Goal: Task Accomplishment & Management: Complete application form

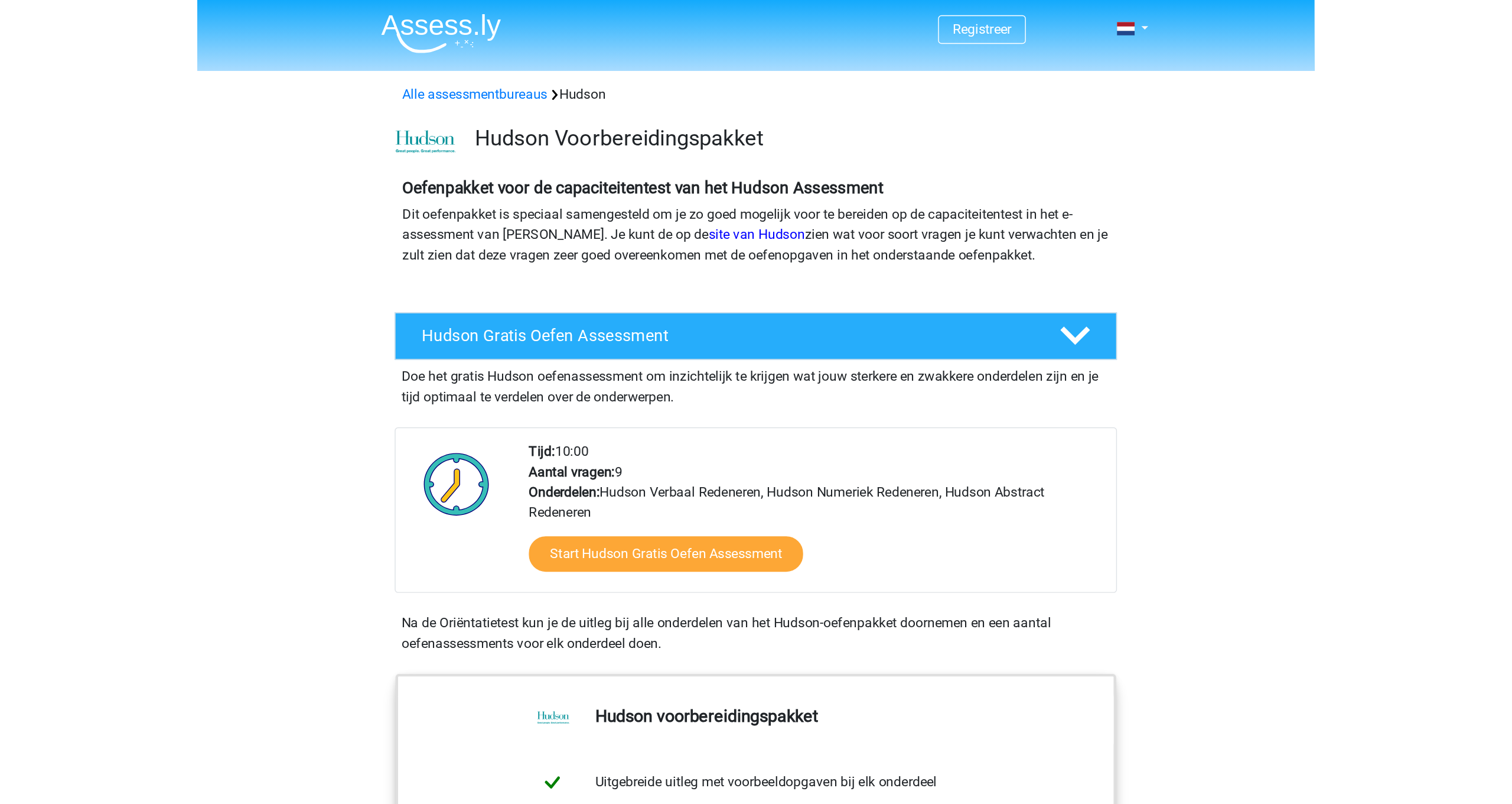
scroll to position [7, 0]
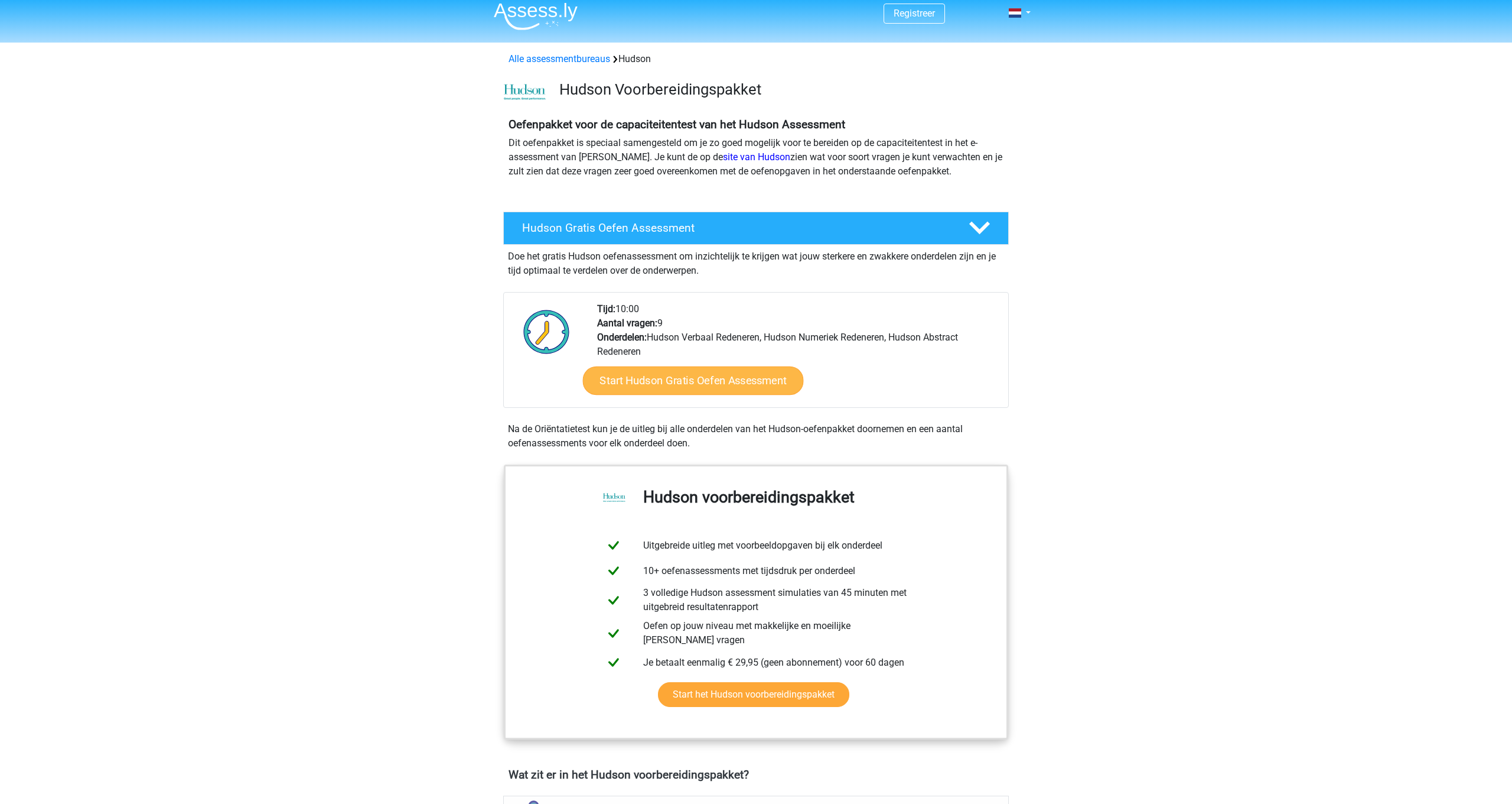
click at [641, 383] on link "Start Hudson Gratis Oefen Assessment" at bounding box center [693, 380] width 221 height 28
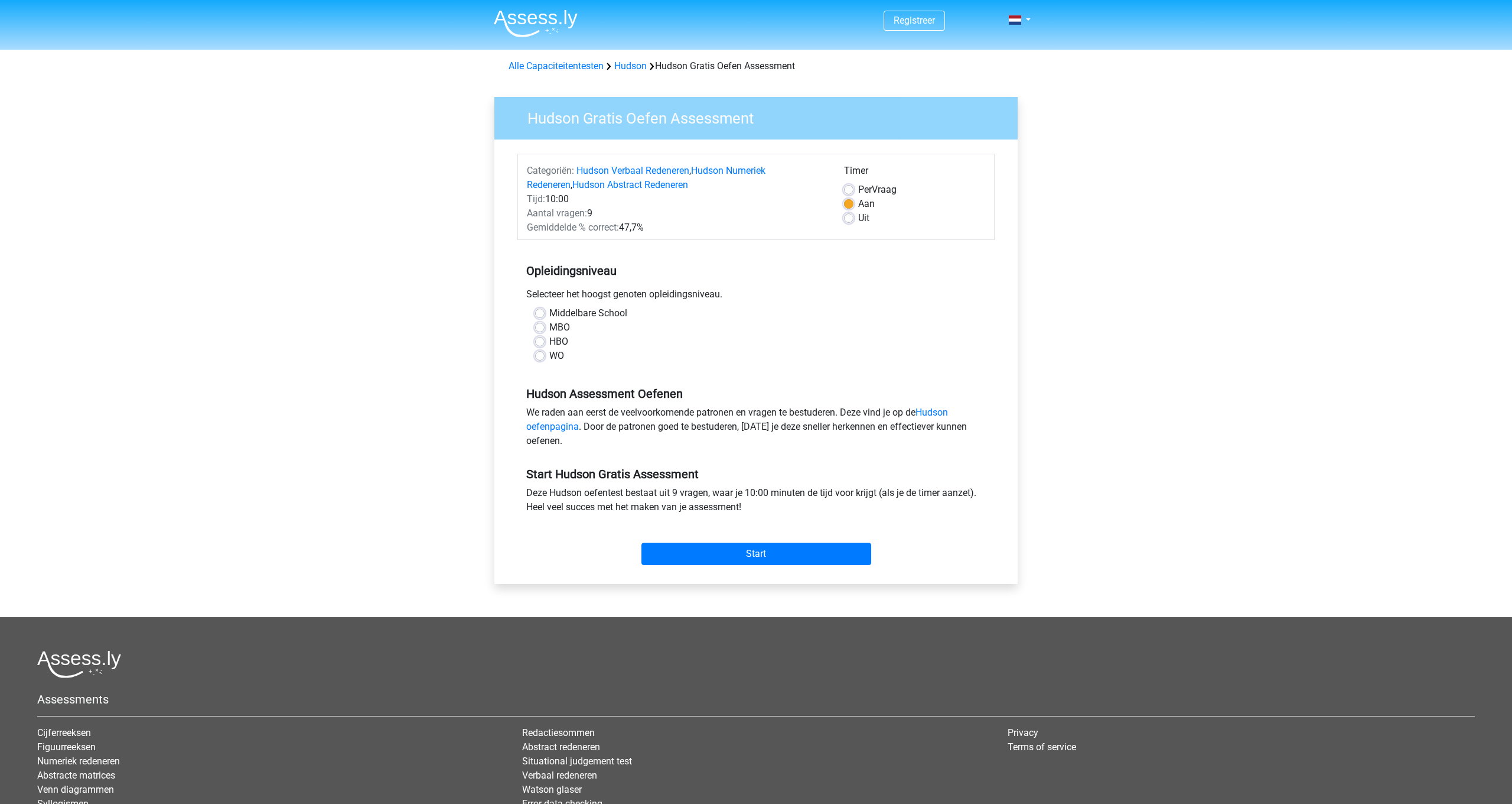
click at [550, 328] on label "MBO" at bounding box center [559, 327] width 21 height 14
click at [541, 328] on input "MBO" at bounding box center [540, 326] width 9 height 12
radio input "true"
click at [755, 557] on input "Start" at bounding box center [756, 554] width 230 height 23
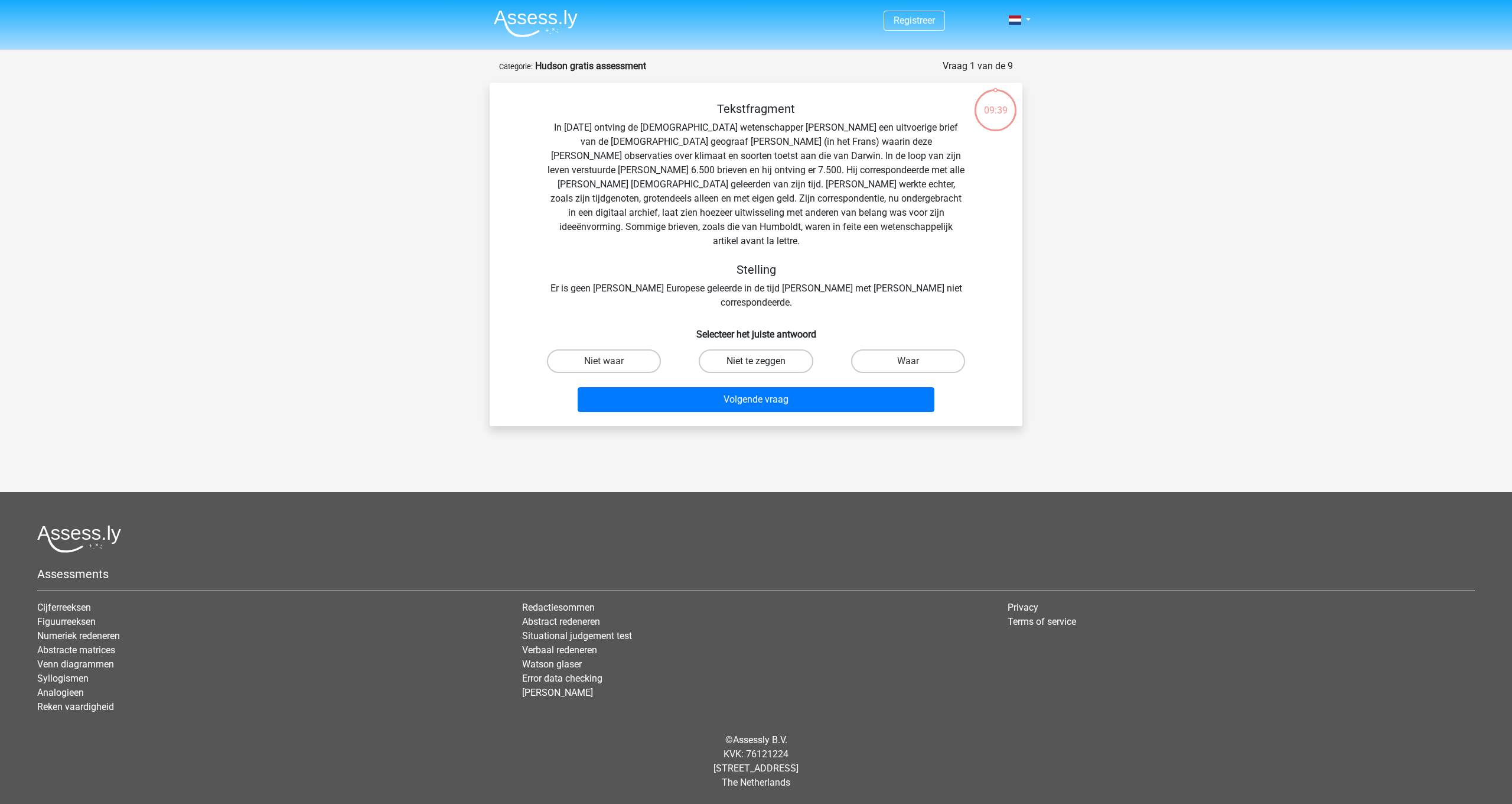
click at [756, 349] on label "Niet te zeggen" at bounding box center [756, 361] width 114 height 24
click at [756, 361] on input "Niet te zeggen" at bounding box center [760, 365] width 8 height 8
radio input "true"
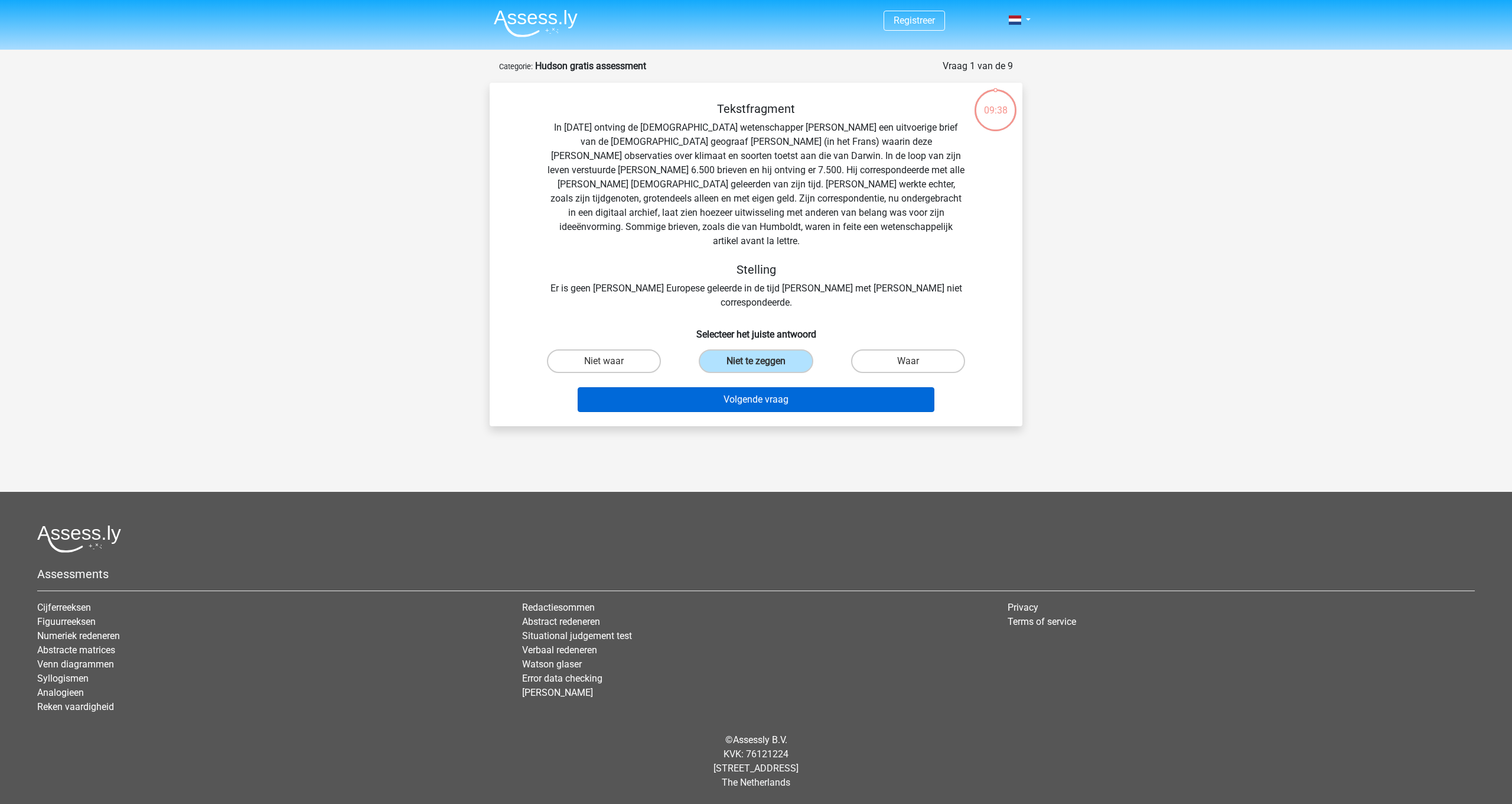
click at [766, 387] on button "Volgende vraag" at bounding box center [756, 399] width 357 height 25
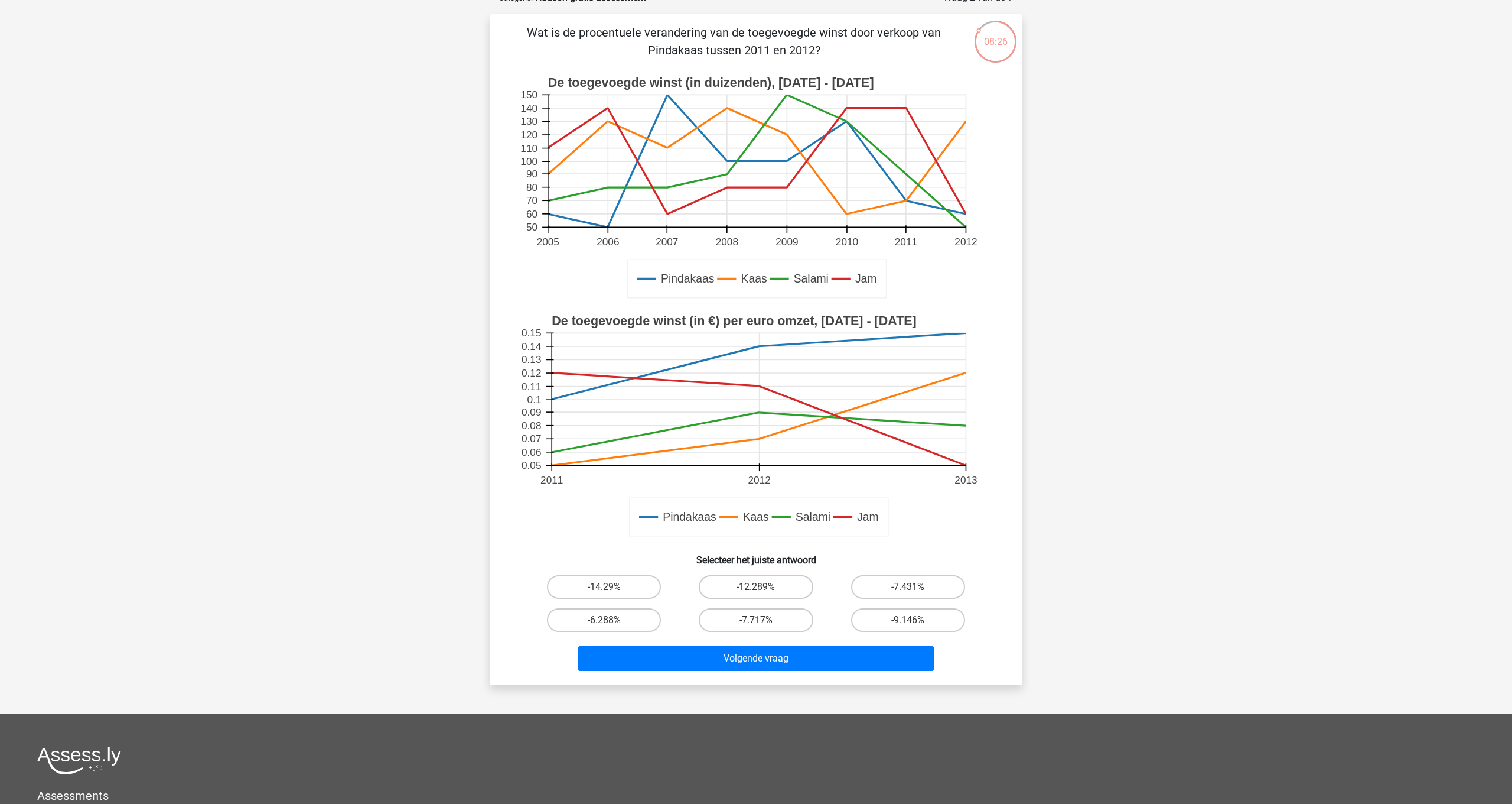
scroll to position [63, 0]
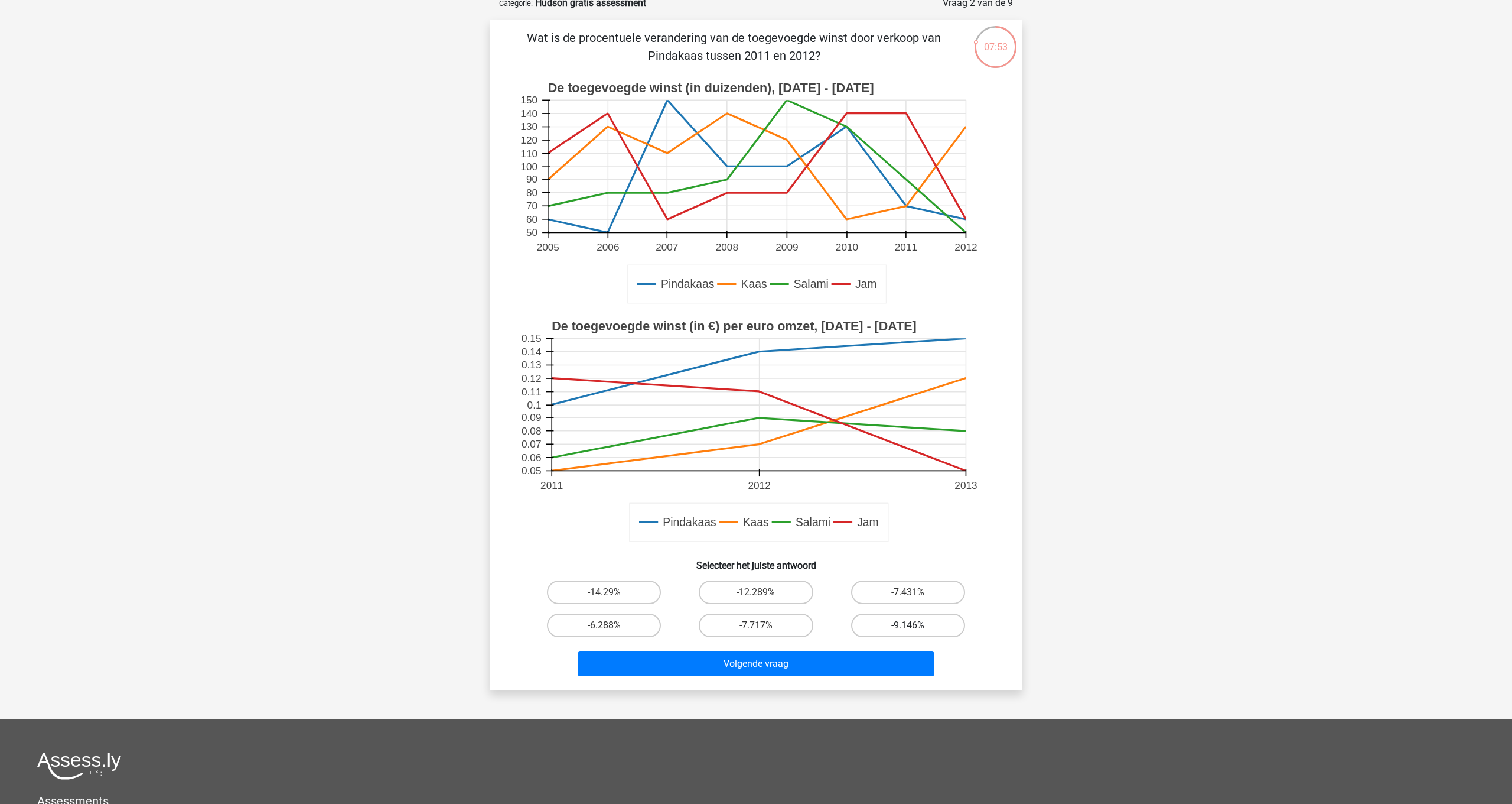
click at [886, 629] on label "-9.146%" at bounding box center [908, 625] width 114 height 24
click at [908, 629] on input "-9.146%" at bounding box center [911, 629] width 8 height 8
radio input "true"
click at [856, 653] on button "Volgende vraag" at bounding box center [756, 663] width 357 height 25
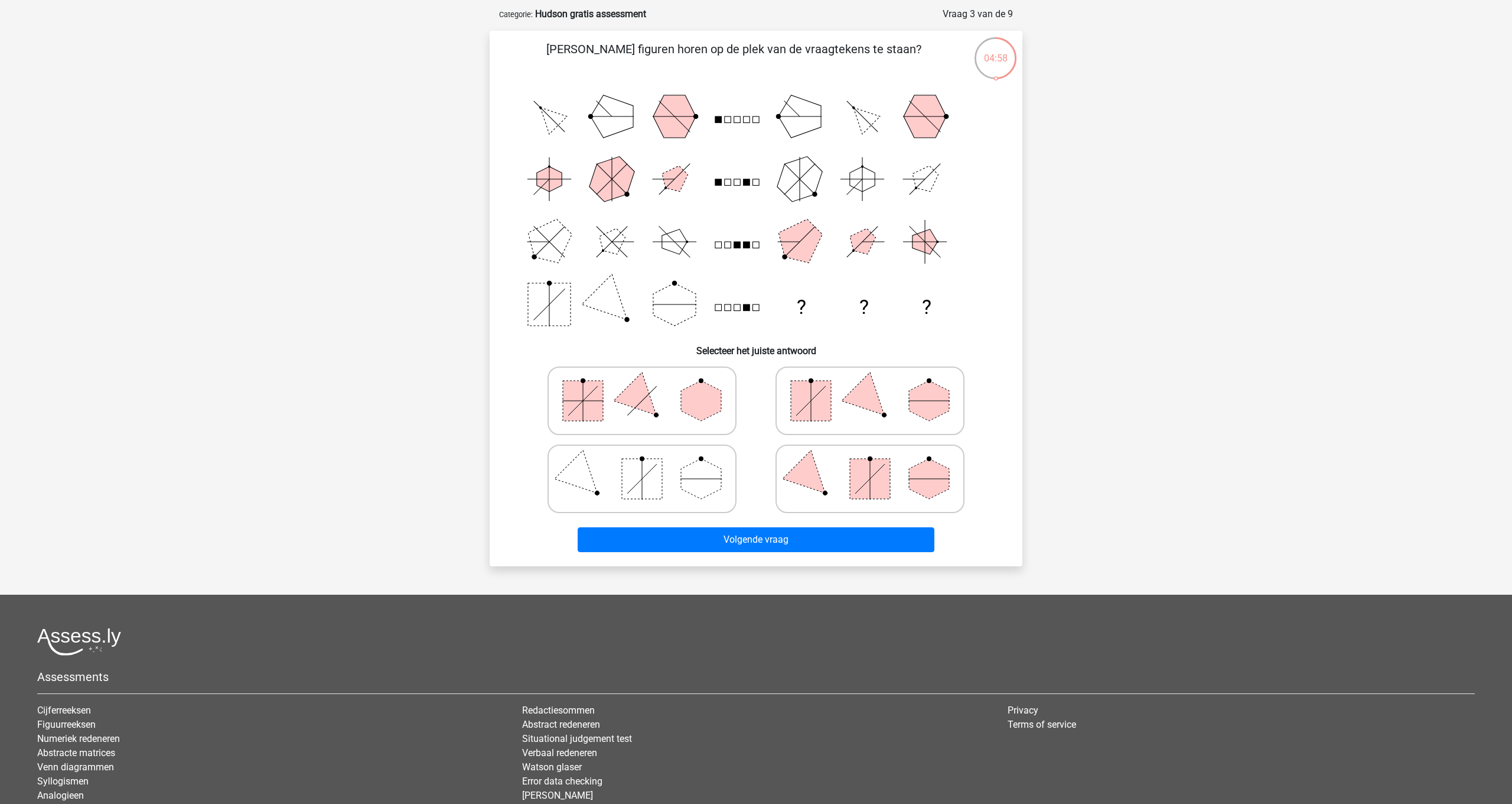
scroll to position [46, 0]
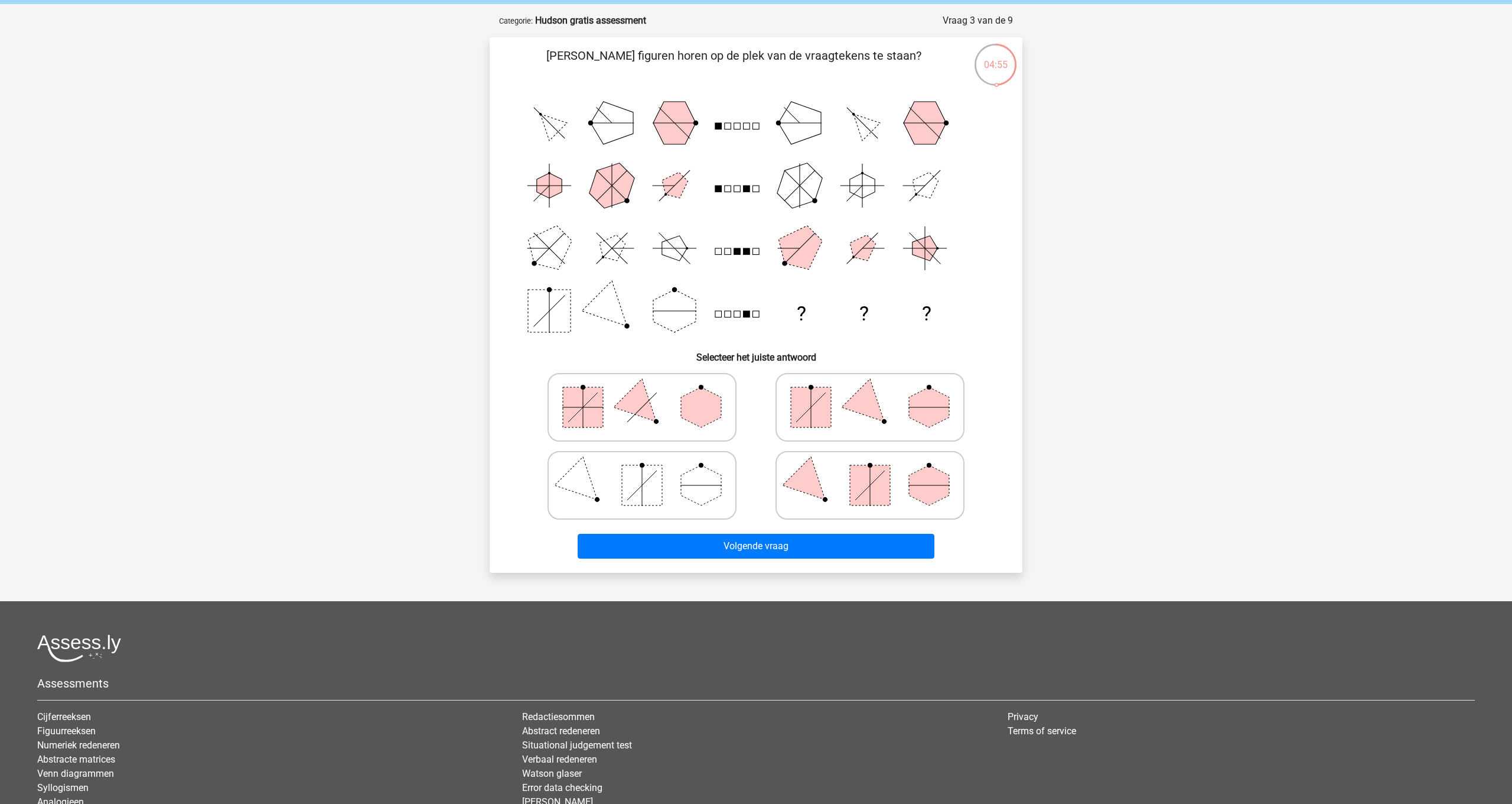
click at [876, 405] on polygon at bounding box center [870, 406] width 57 height 57
click at [876, 392] on input "radio" at bounding box center [873, 389] width 8 height 8
radio input "true"
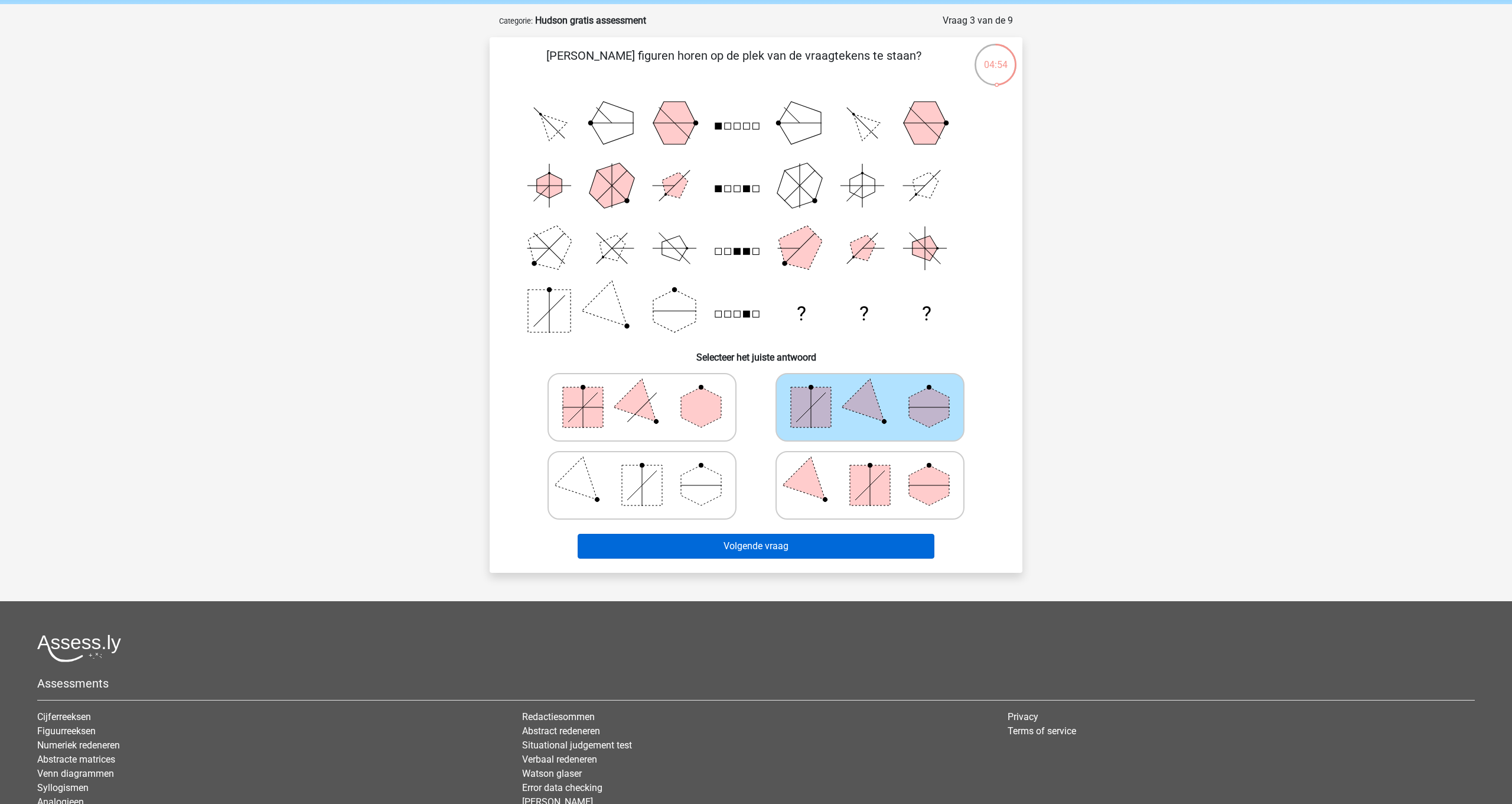
click at [830, 544] on button "Volgende vraag" at bounding box center [756, 546] width 357 height 25
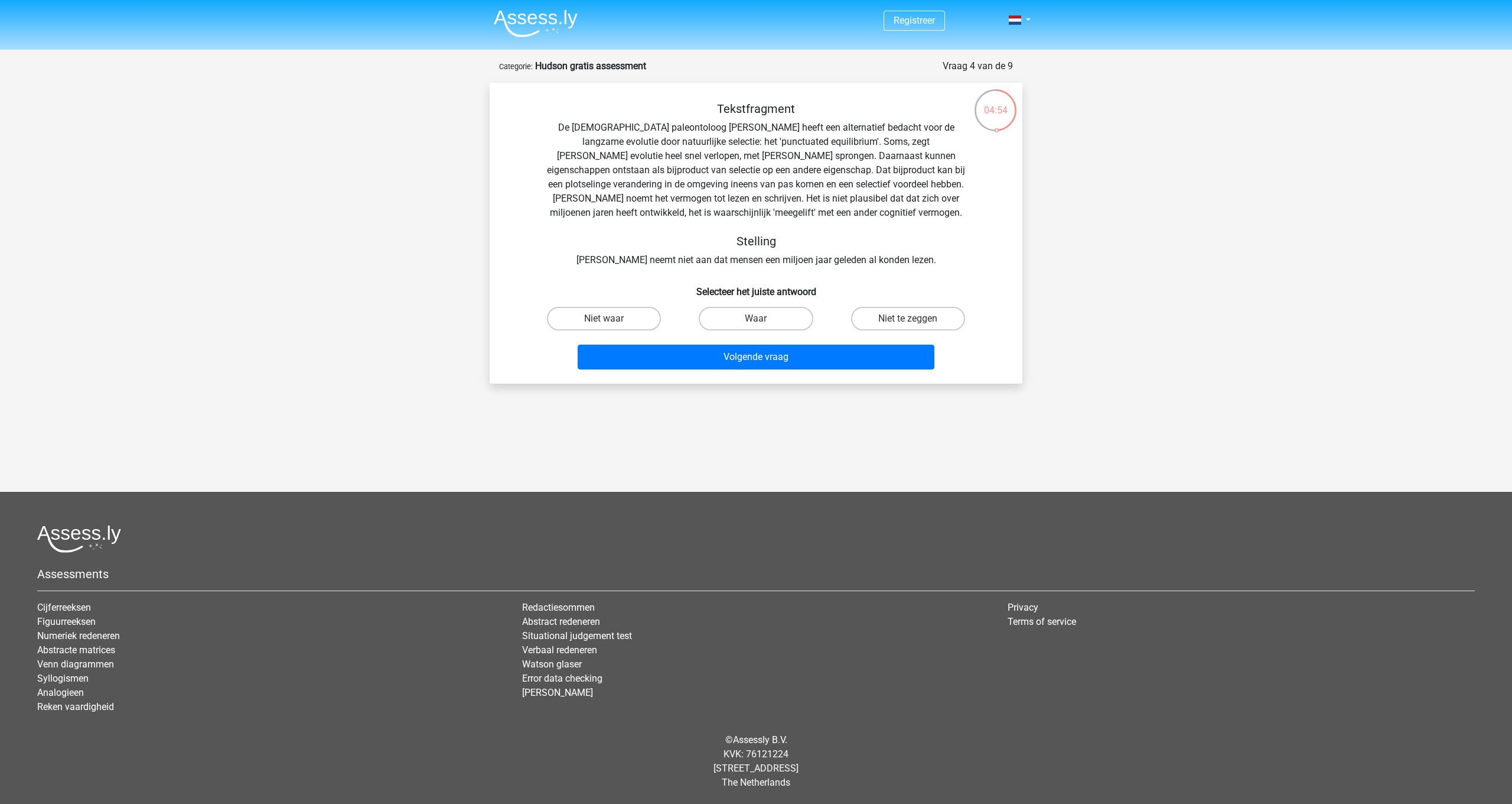
scroll to position [0, 0]
click at [727, 325] on label "Waar" at bounding box center [756, 318] width 114 height 24
click at [756, 325] on input "Waar" at bounding box center [760, 323] width 8 height 8
radio input "true"
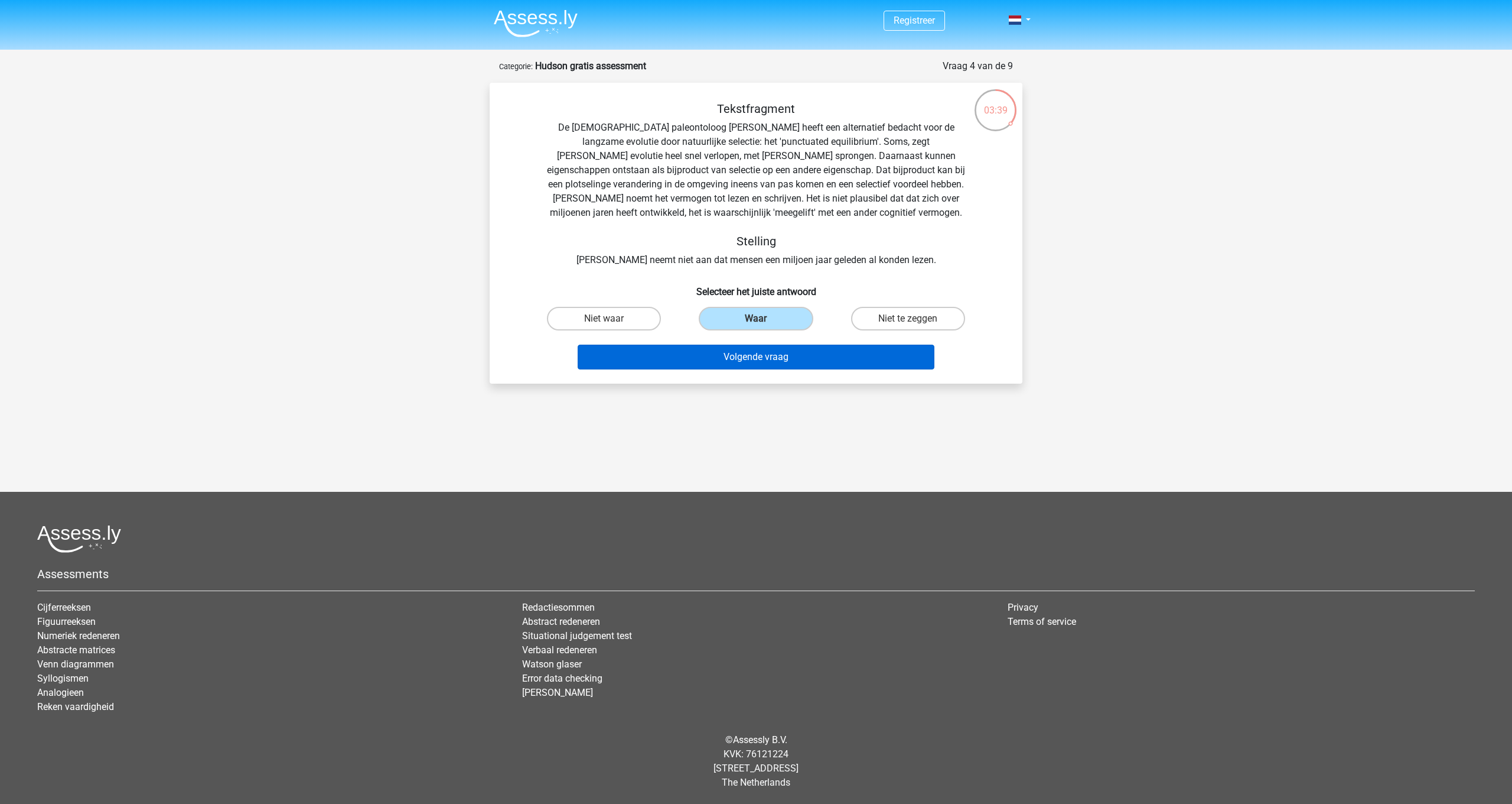
click at [727, 358] on button "Volgende vraag" at bounding box center [756, 357] width 357 height 25
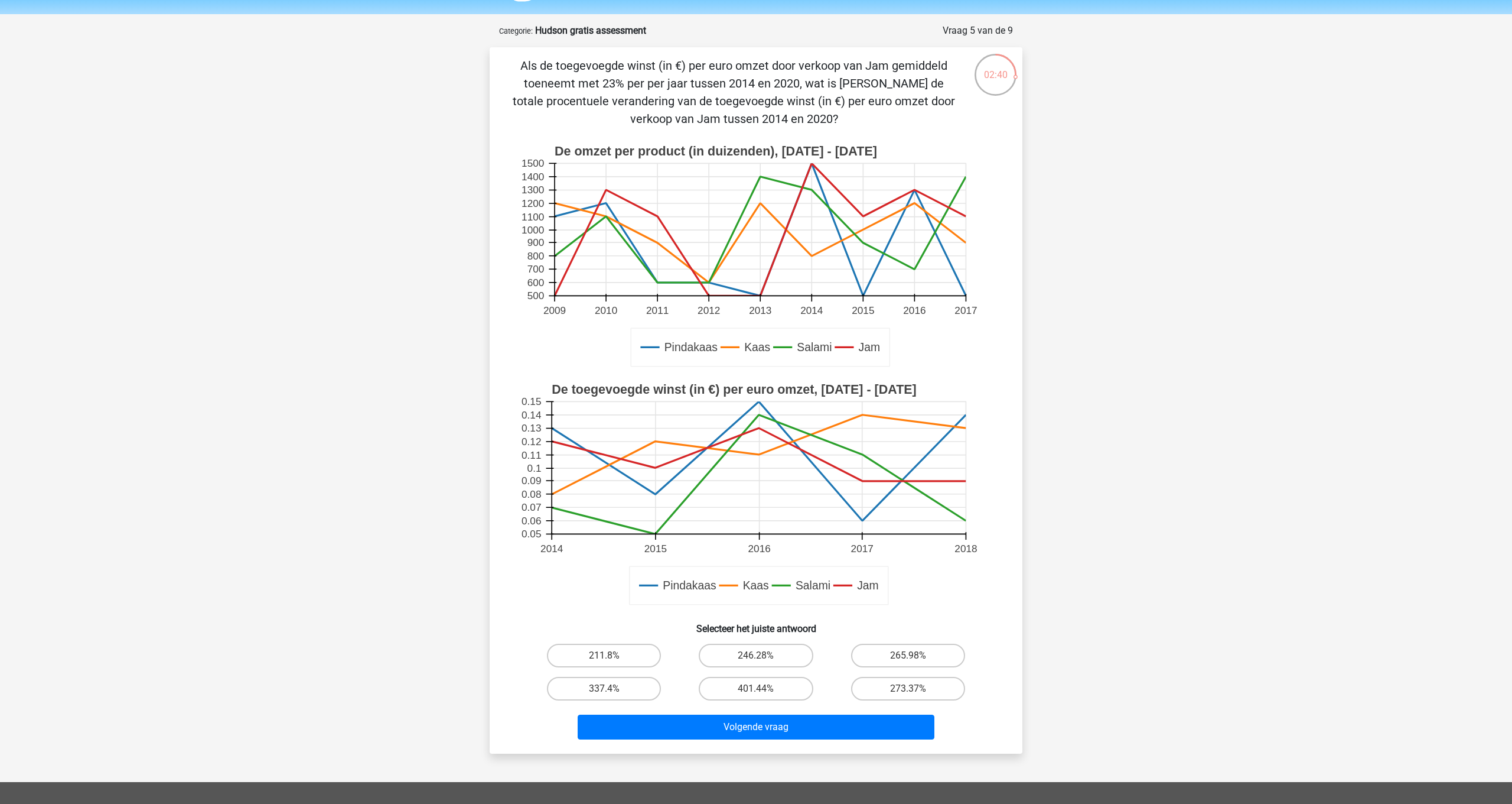
scroll to position [36, 0]
click at [591, 658] on label "211.8%" at bounding box center [604, 655] width 114 height 24
click at [604, 658] on input "211.8%" at bounding box center [608, 659] width 8 height 8
radio input "true"
click at [727, 733] on button "Volgende vraag" at bounding box center [756, 726] width 357 height 25
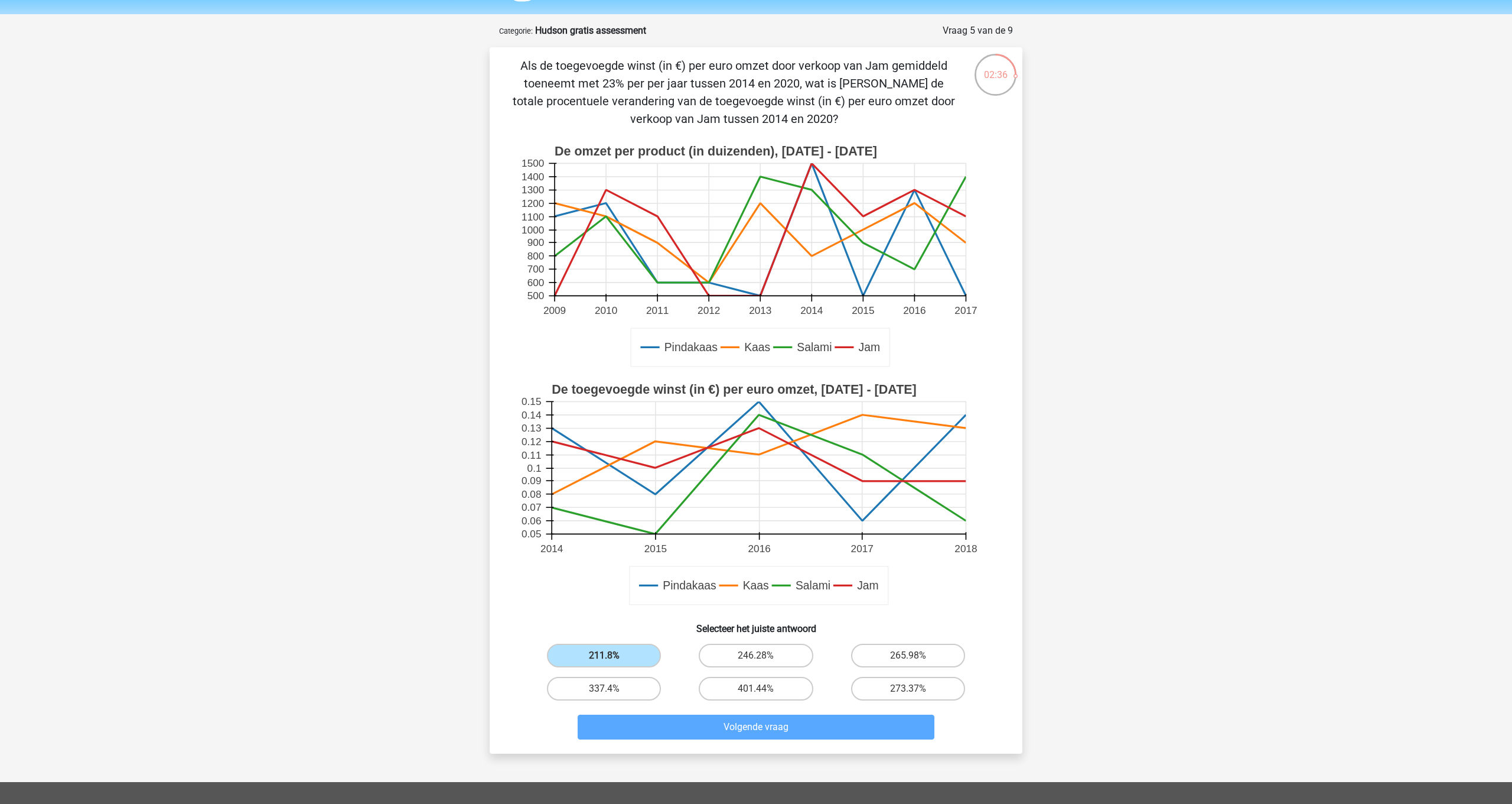
scroll to position [59, 0]
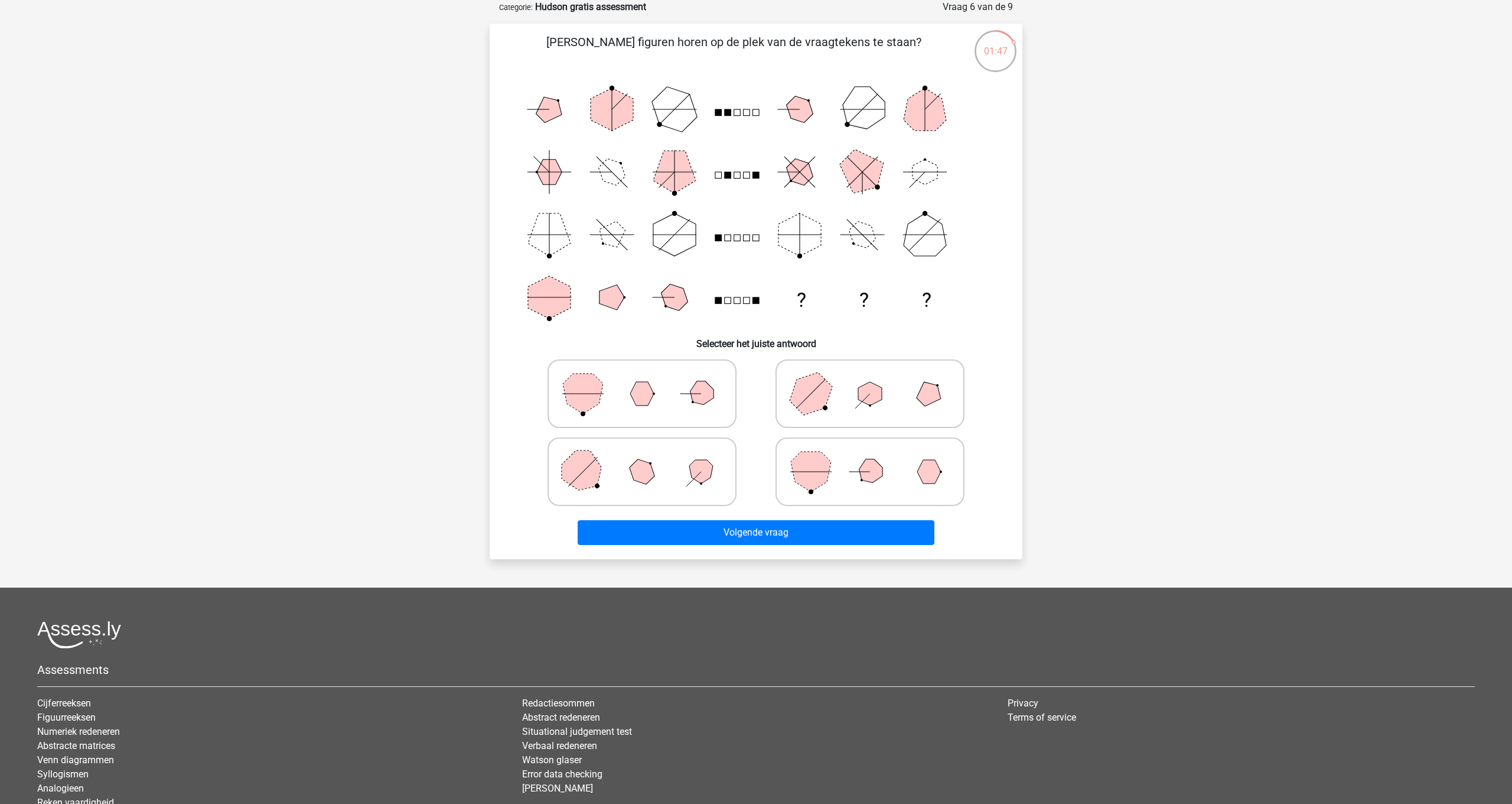
click at [648, 409] on icon at bounding box center [642, 394] width 177 height 59
click at [648, 379] on input "radio" at bounding box center [646, 375] width 8 height 8
radio input "true"
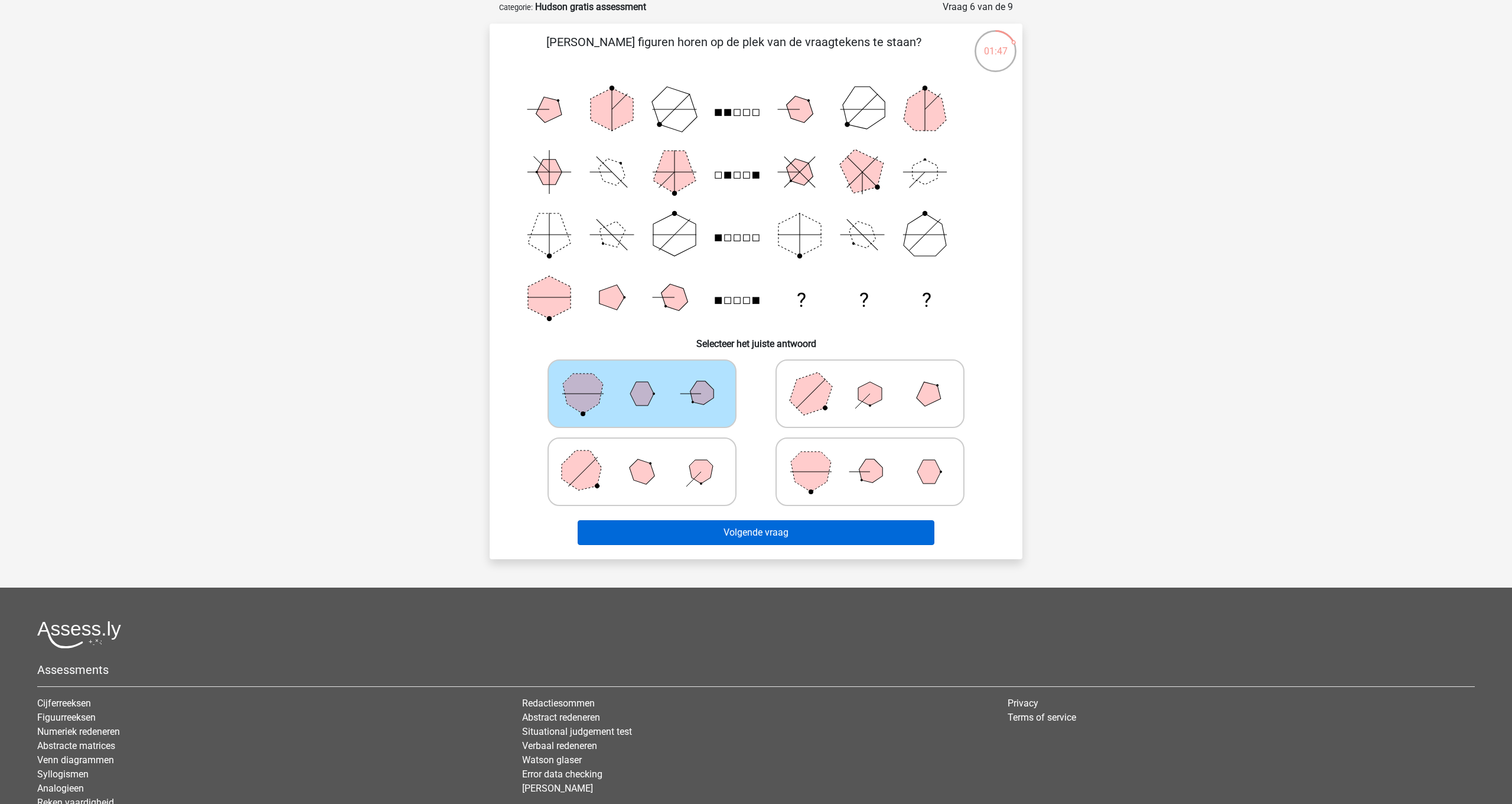
click at [680, 524] on button "Volgende vraag" at bounding box center [756, 532] width 357 height 25
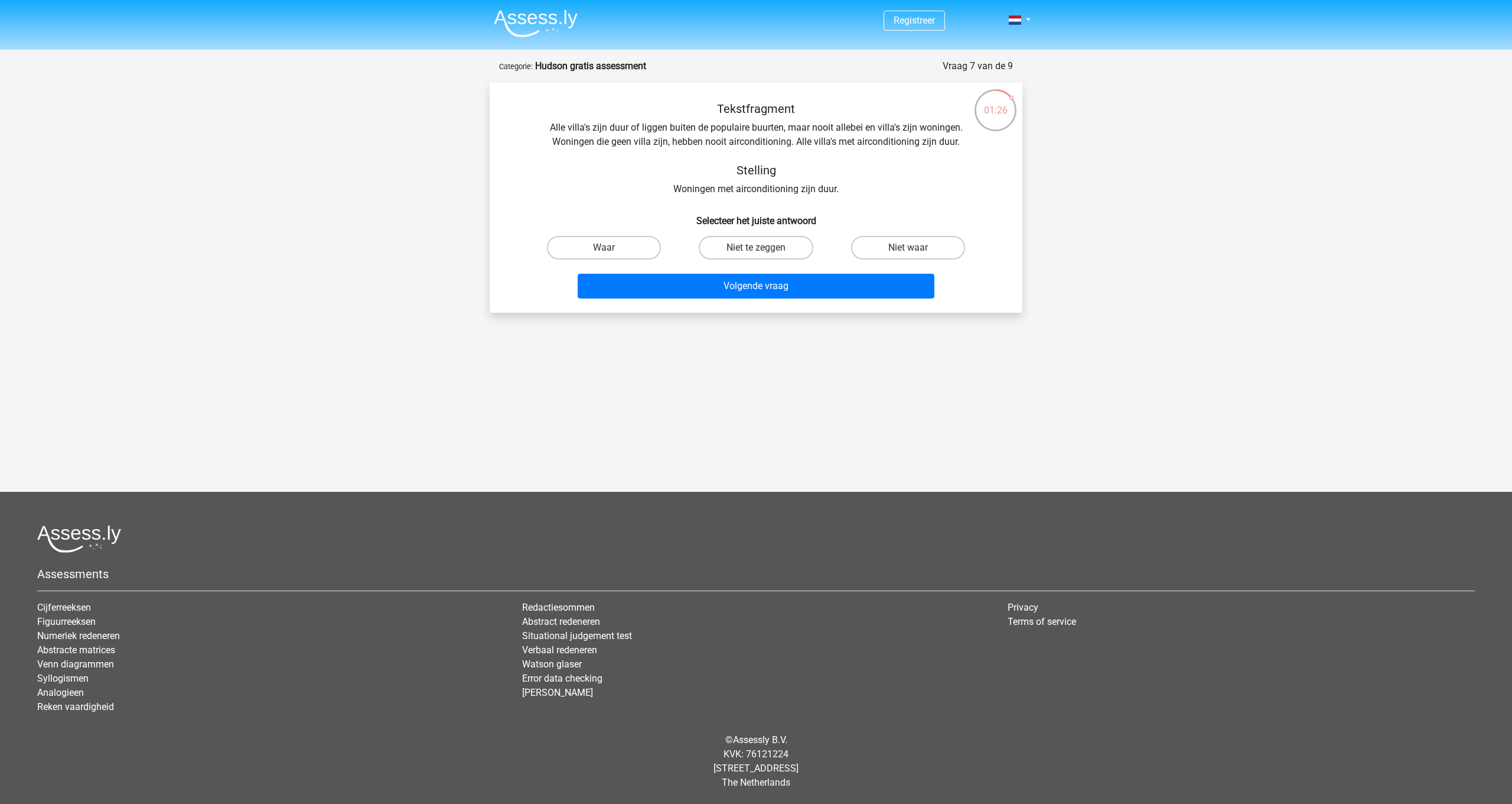
scroll to position [0, 0]
click at [629, 250] on label "Waar" at bounding box center [604, 247] width 114 height 24
click at [612, 250] on input "Waar" at bounding box center [608, 252] width 8 height 8
radio input "true"
click at [688, 288] on button "Volgende vraag" at bounding box center [756, 286] width 357 height 25
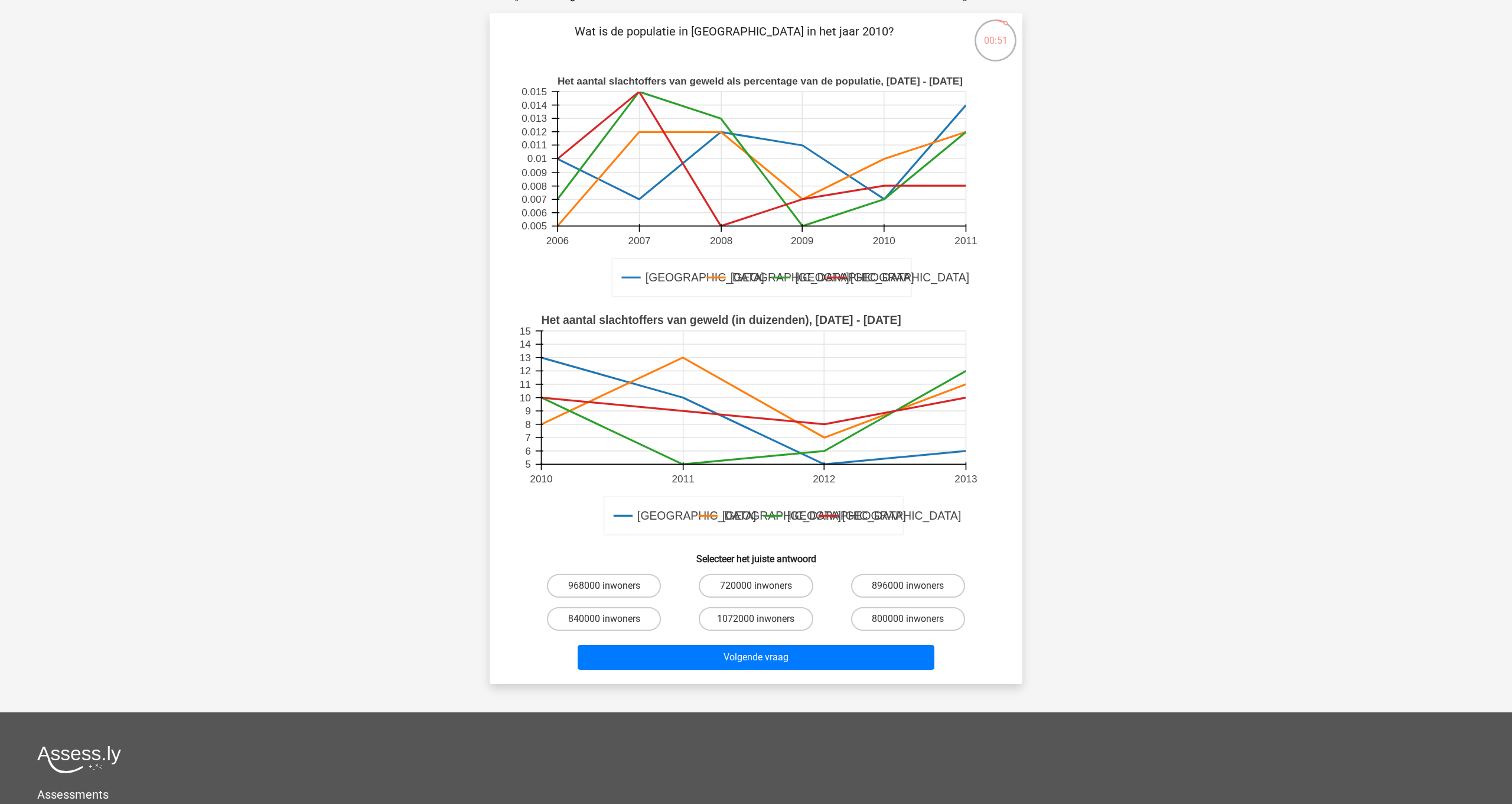
scroll to position [66, 0]
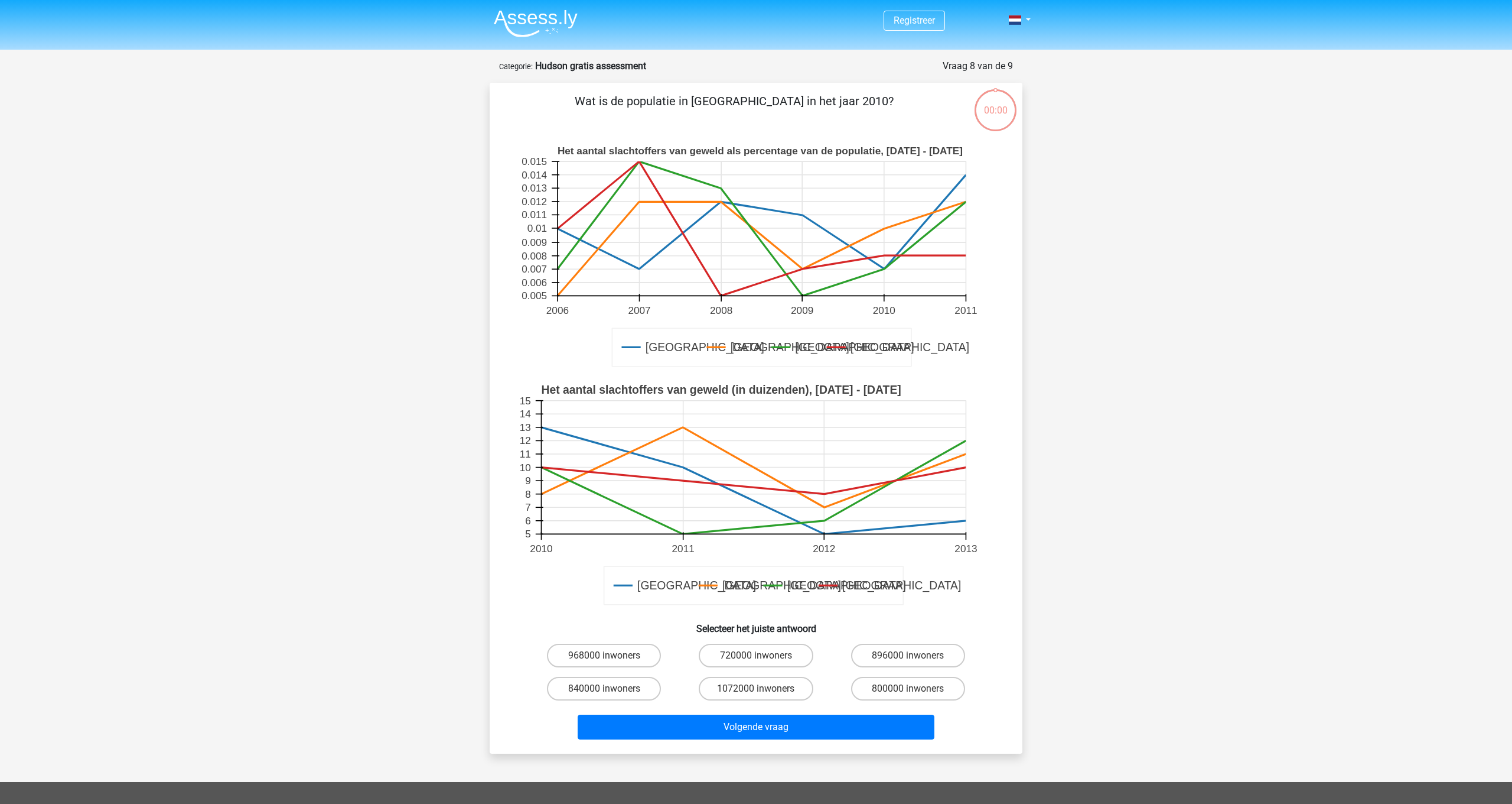
scroll to position [66, 0]
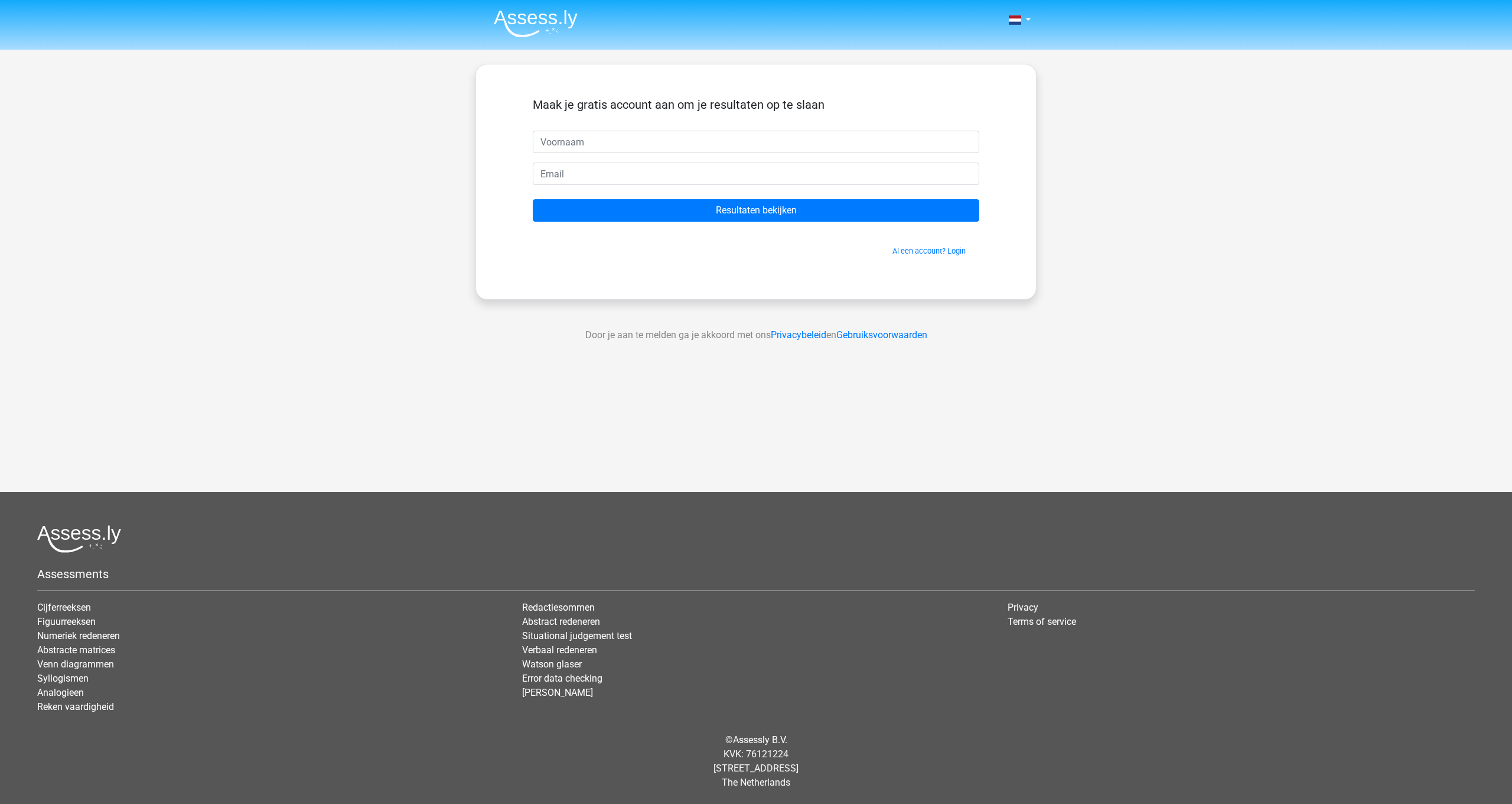
click at [689, 141] on input "text" at bounding box center [756, 142] width 446 height 23
type input "Wesley"
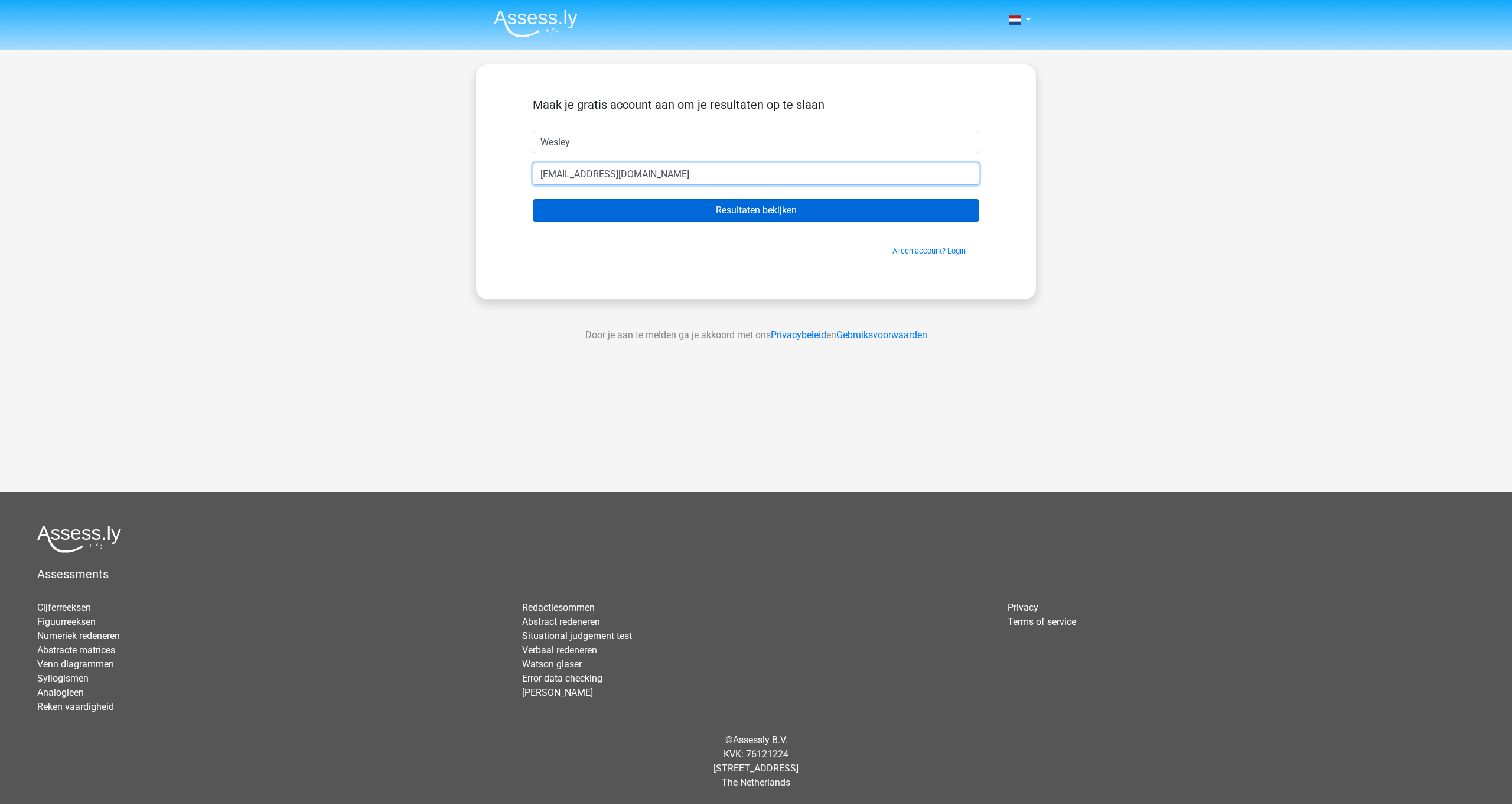
type input "[EMAIL_ADDRESS][DOMAIN_NAME]"
click at [607, 213] on input "Resultaten bekijken" at bounding box center [756, 211] width 446 height 23
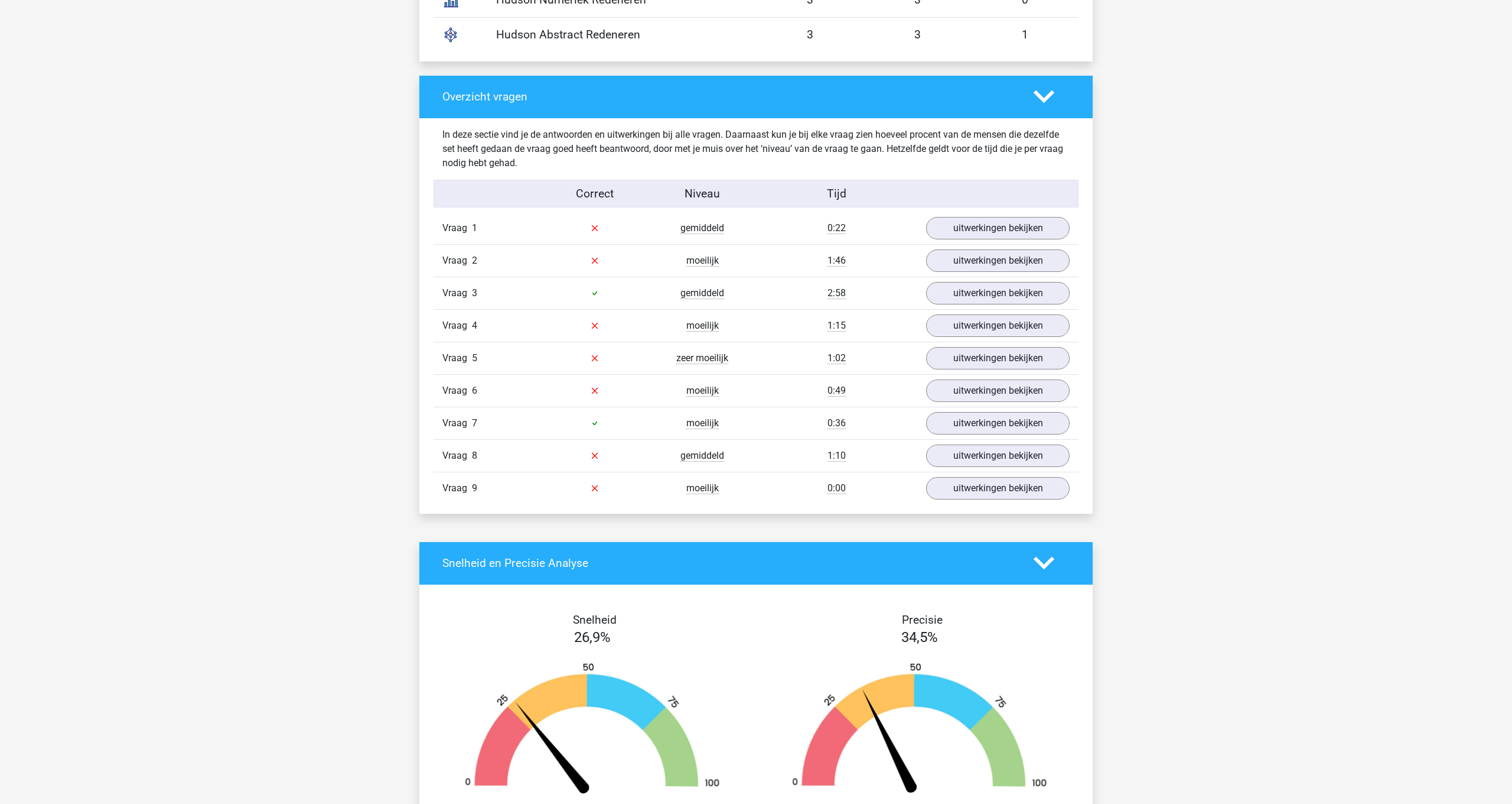
scroll to position [1102, 0]
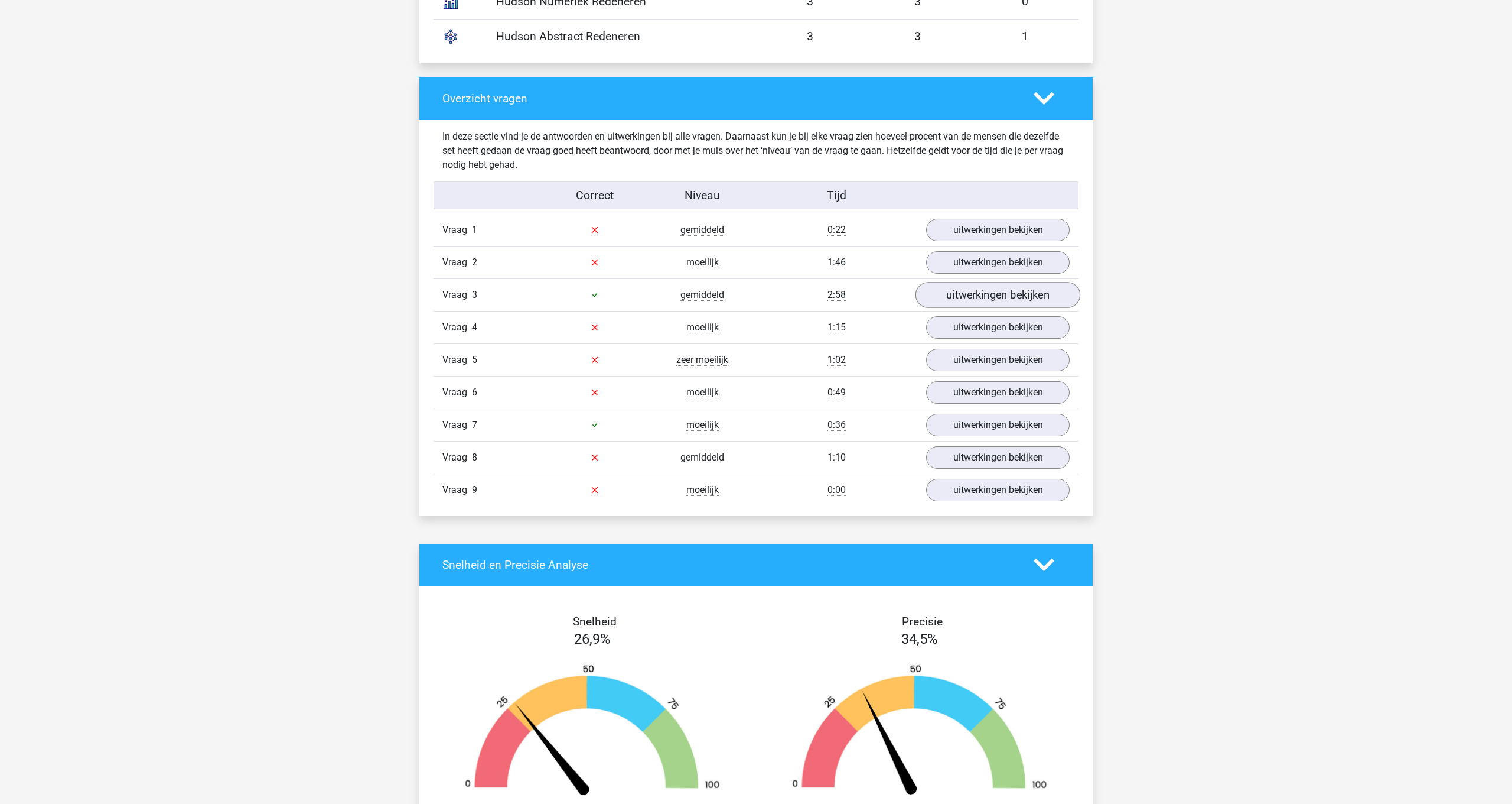
click at [958, 289] on link "uitwerkingen bekijken" at bounding box center [997, 295] width 165 height 26
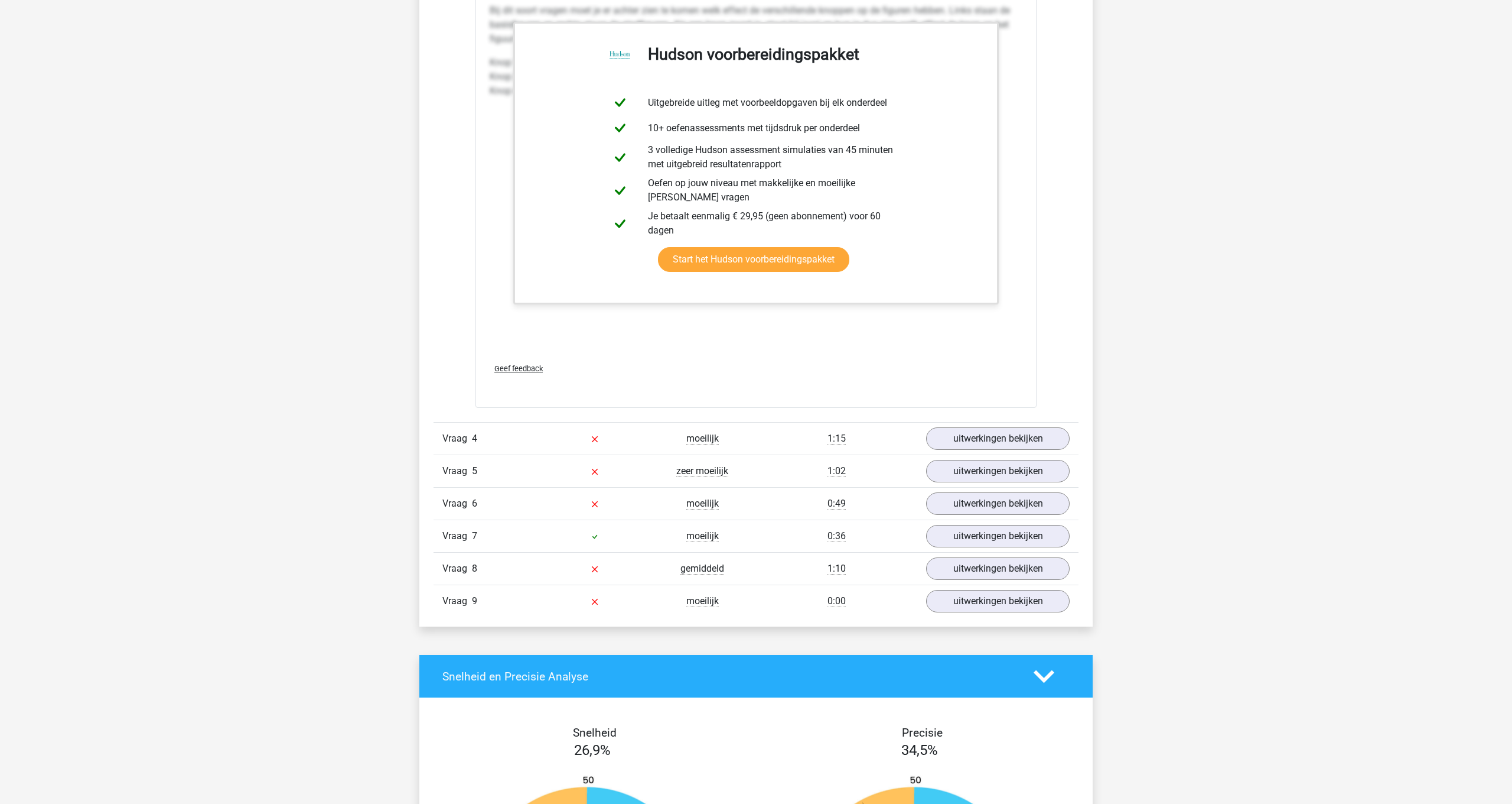
scroll to position [1969, 0]
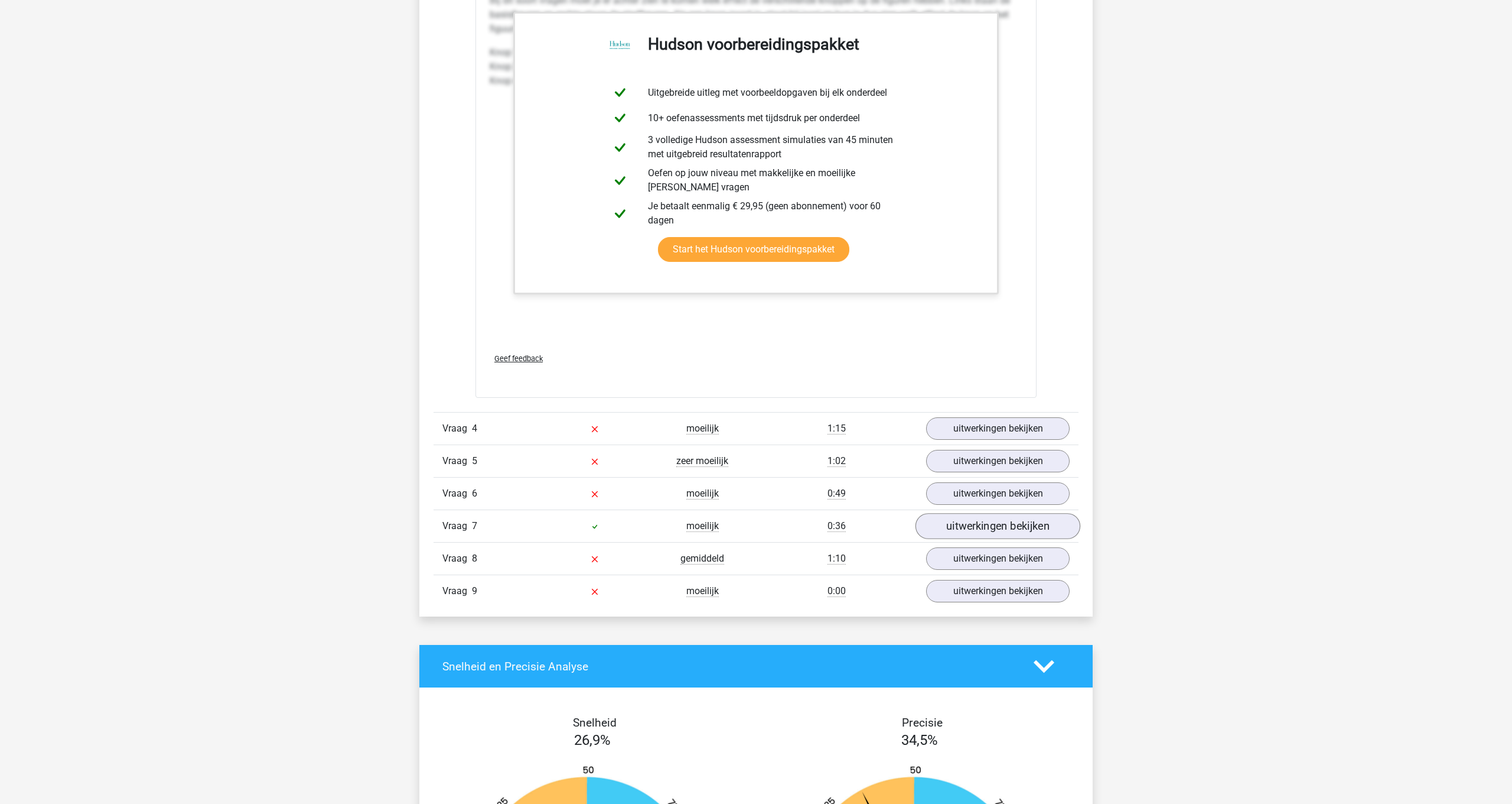
click at [996, 529] on link "uitwerkingen bekijken" at bounding box center [997, 526] width 165 height 26
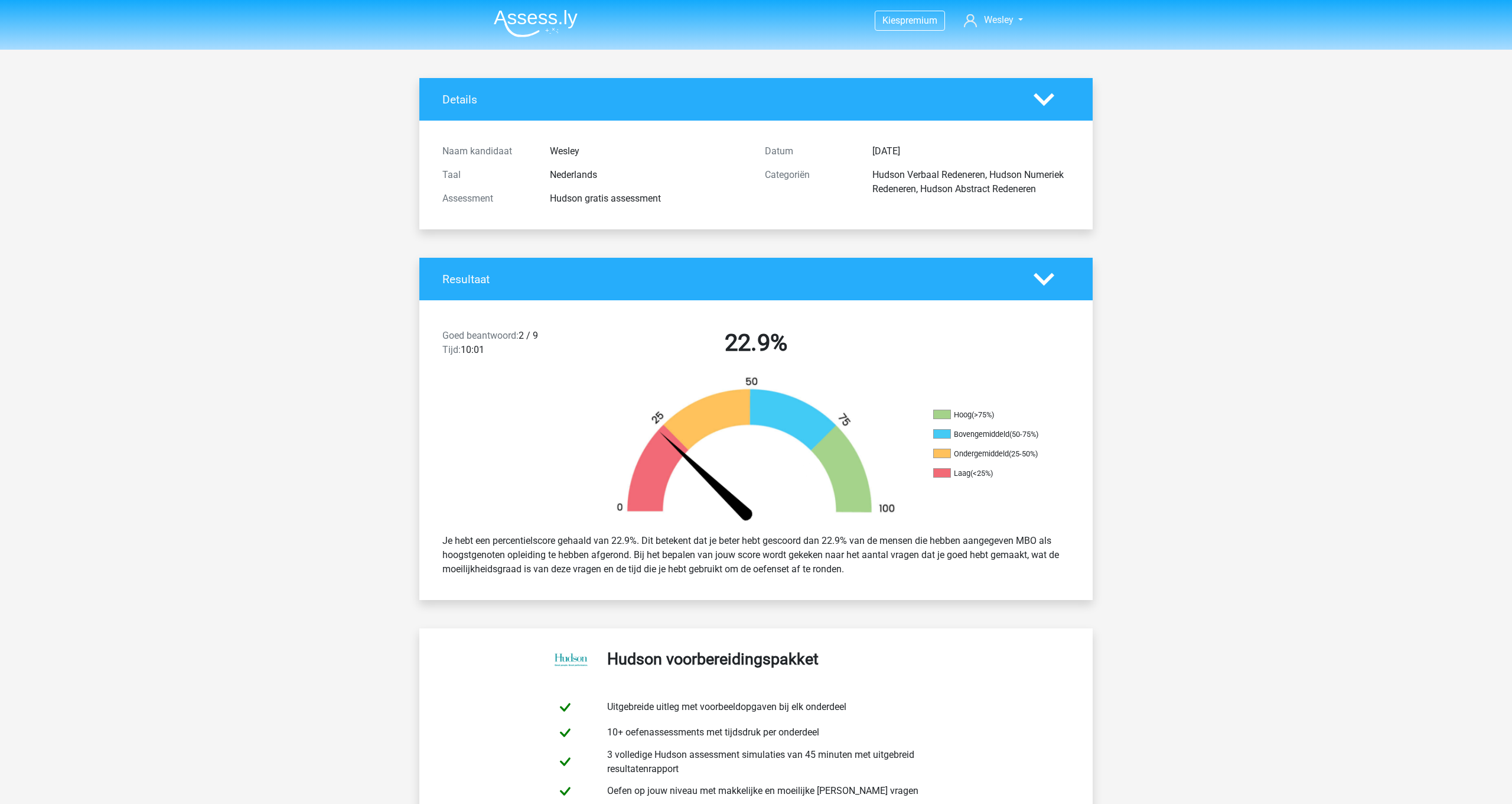
scroll to position [0, 0]
